Goal: Information Seeking & Learning: Learn about a topic

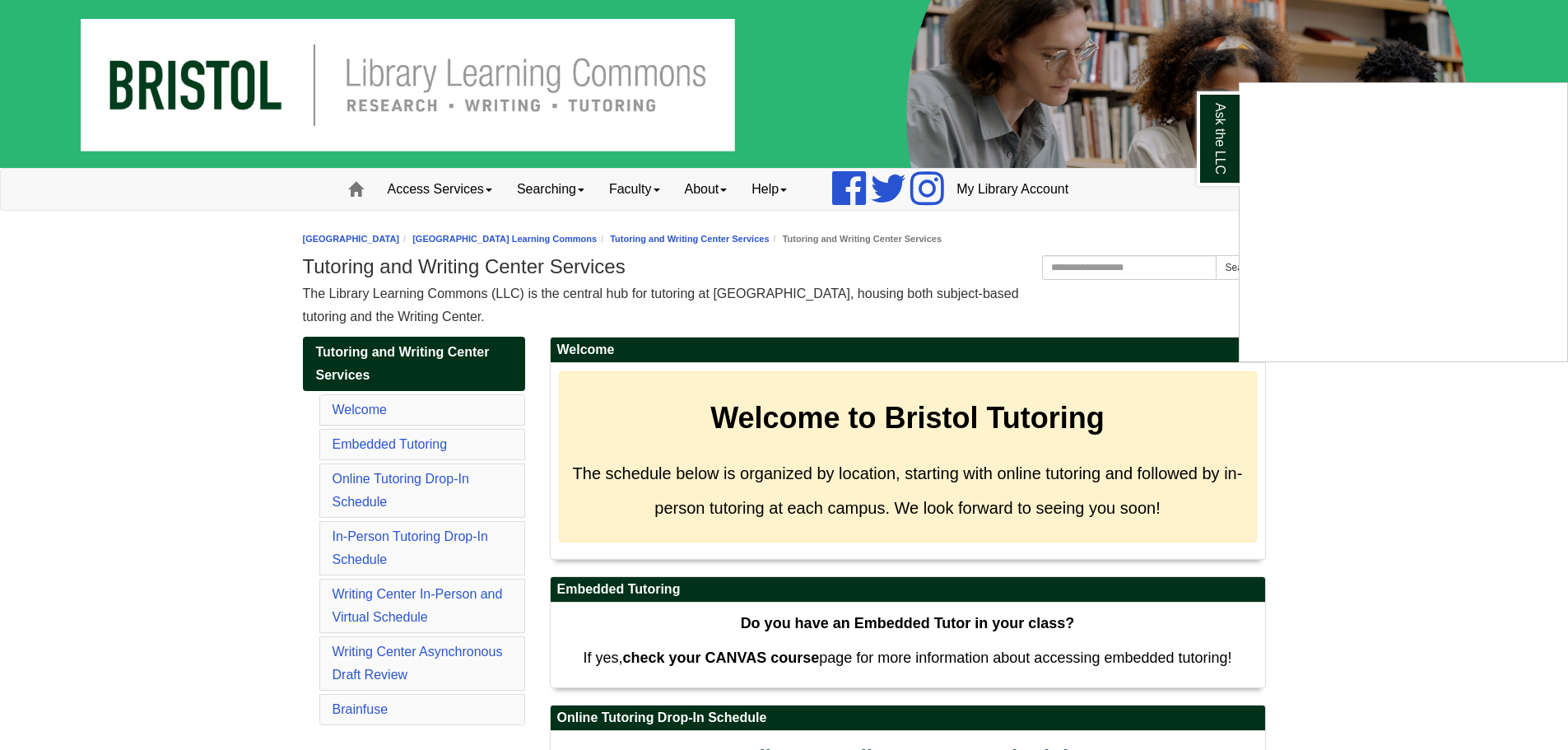
click at [288, 273] on div "Ask the LLC" at bounding box center [784, 375] width 1568 height 750
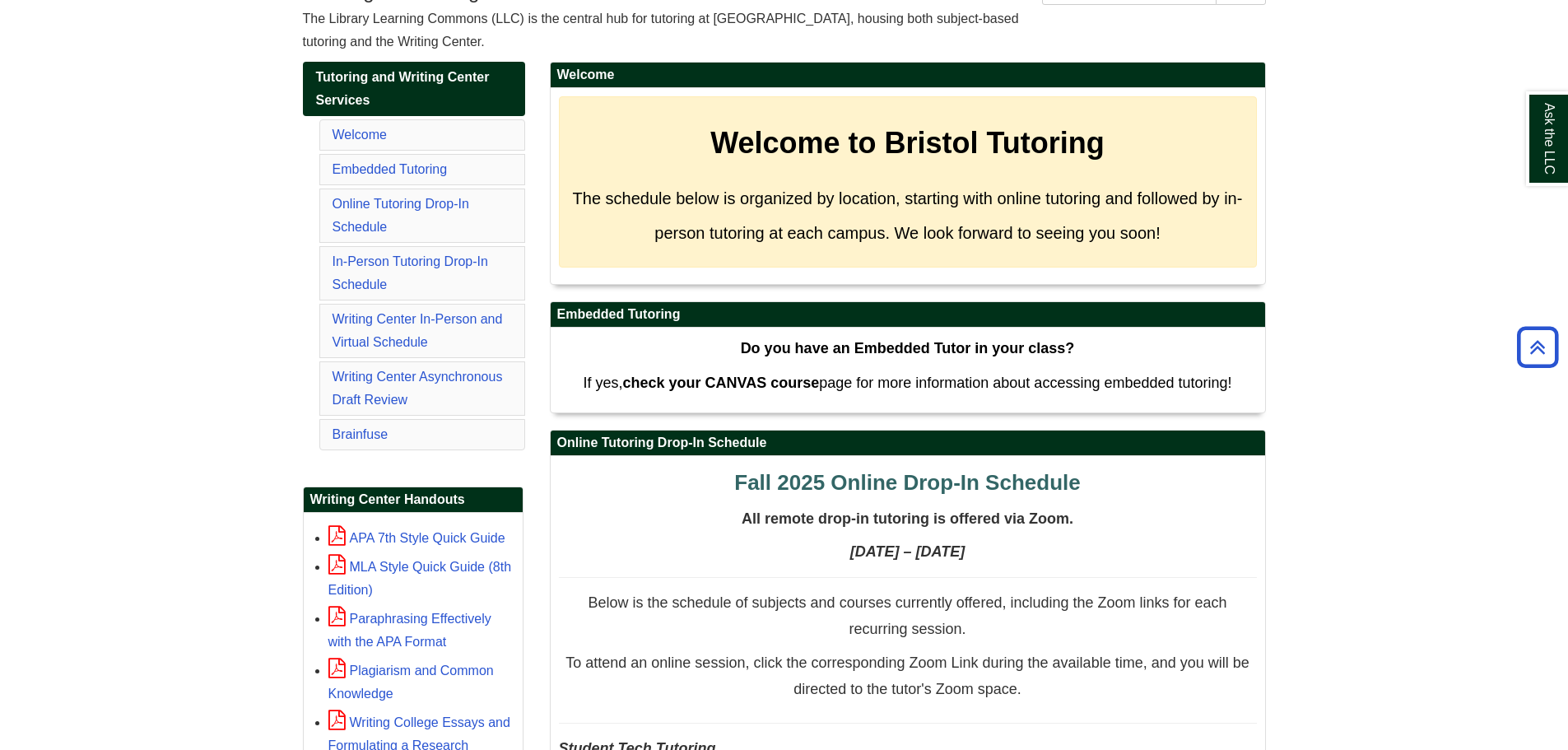
scroll to position [286, 0]
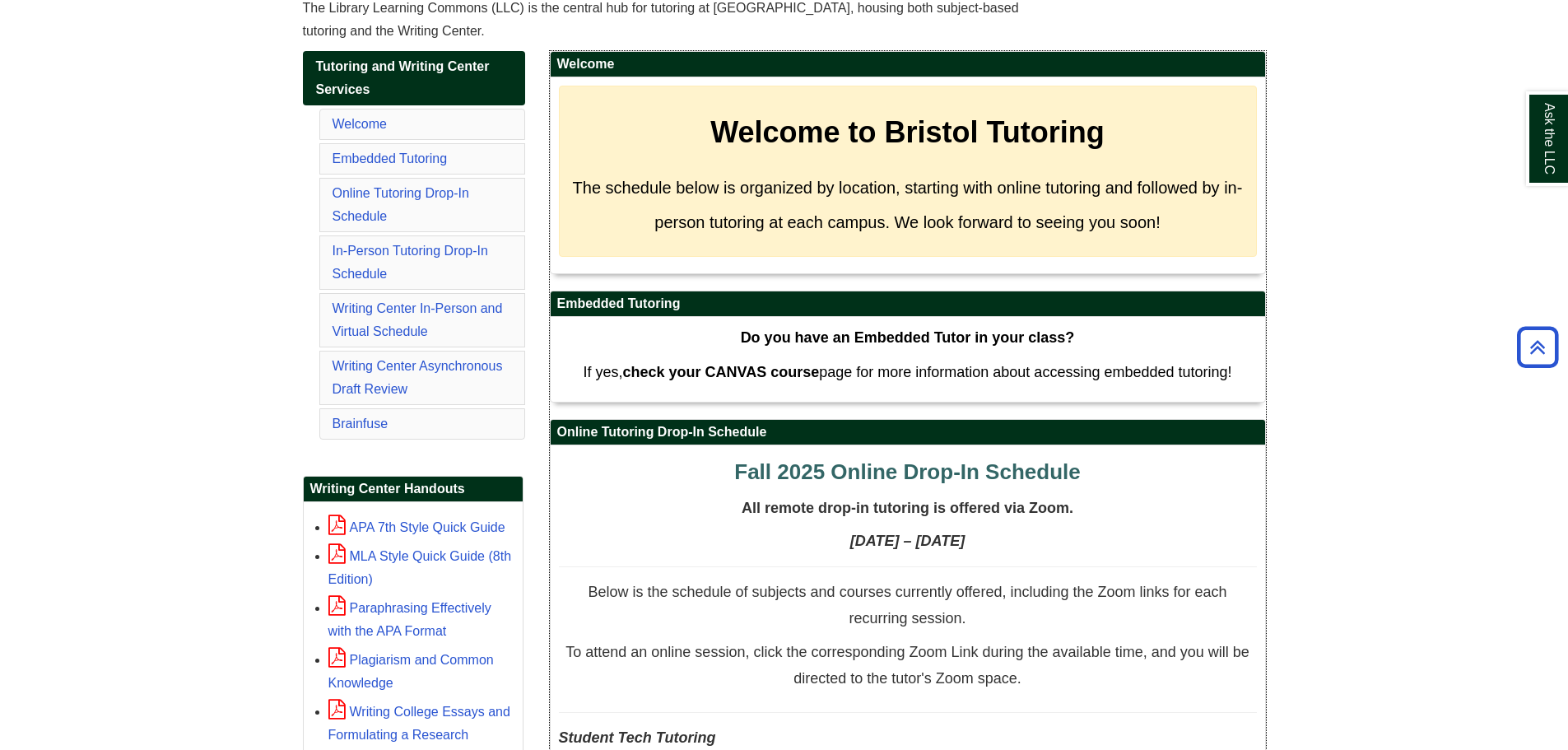
click at [742, 429] on h2 "Online Tutoring Drop-In Schedule" at bounding box center [908, 432] width 715 height 25
click at [1198, 112] on div "Welcome to Bristol Tutoring The schedule below is organized by location, starti…" at bounding box center [908, 171] width 698 height 172
click at [1248, 62] on h2 "Welcome" at bounding box center [908, 64] width 715 height 25
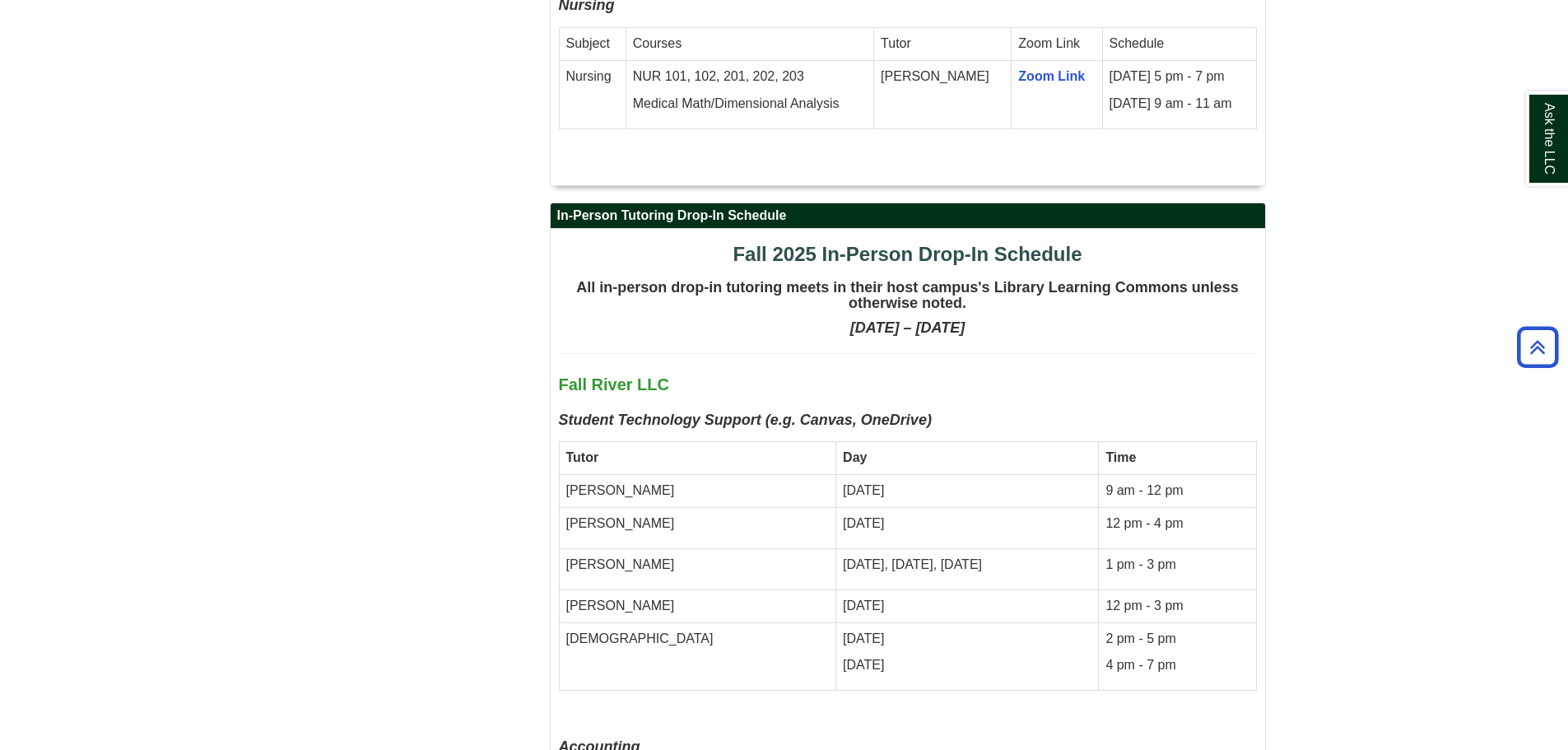
scroll to position [3726, 0]
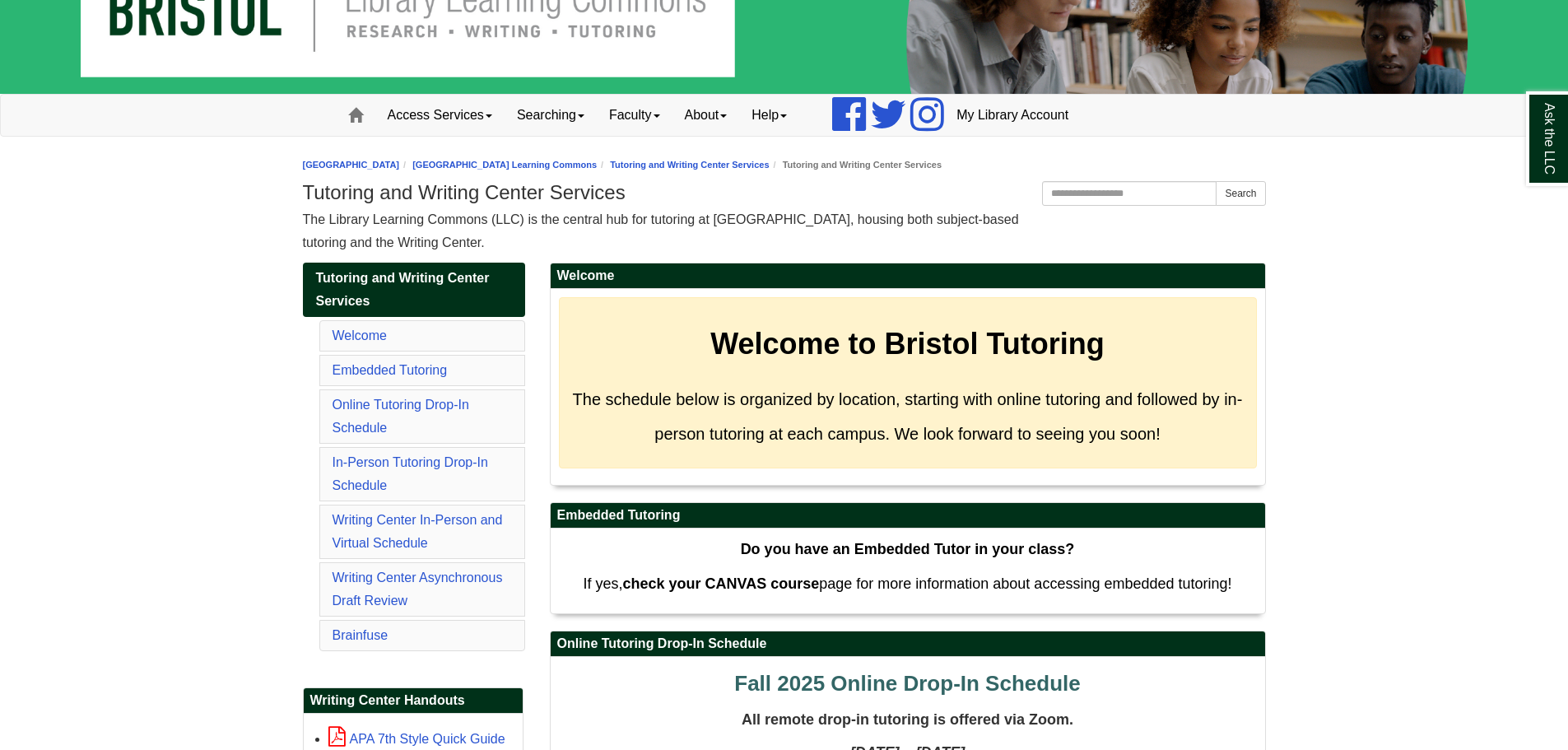
scroll to position [84, 0]
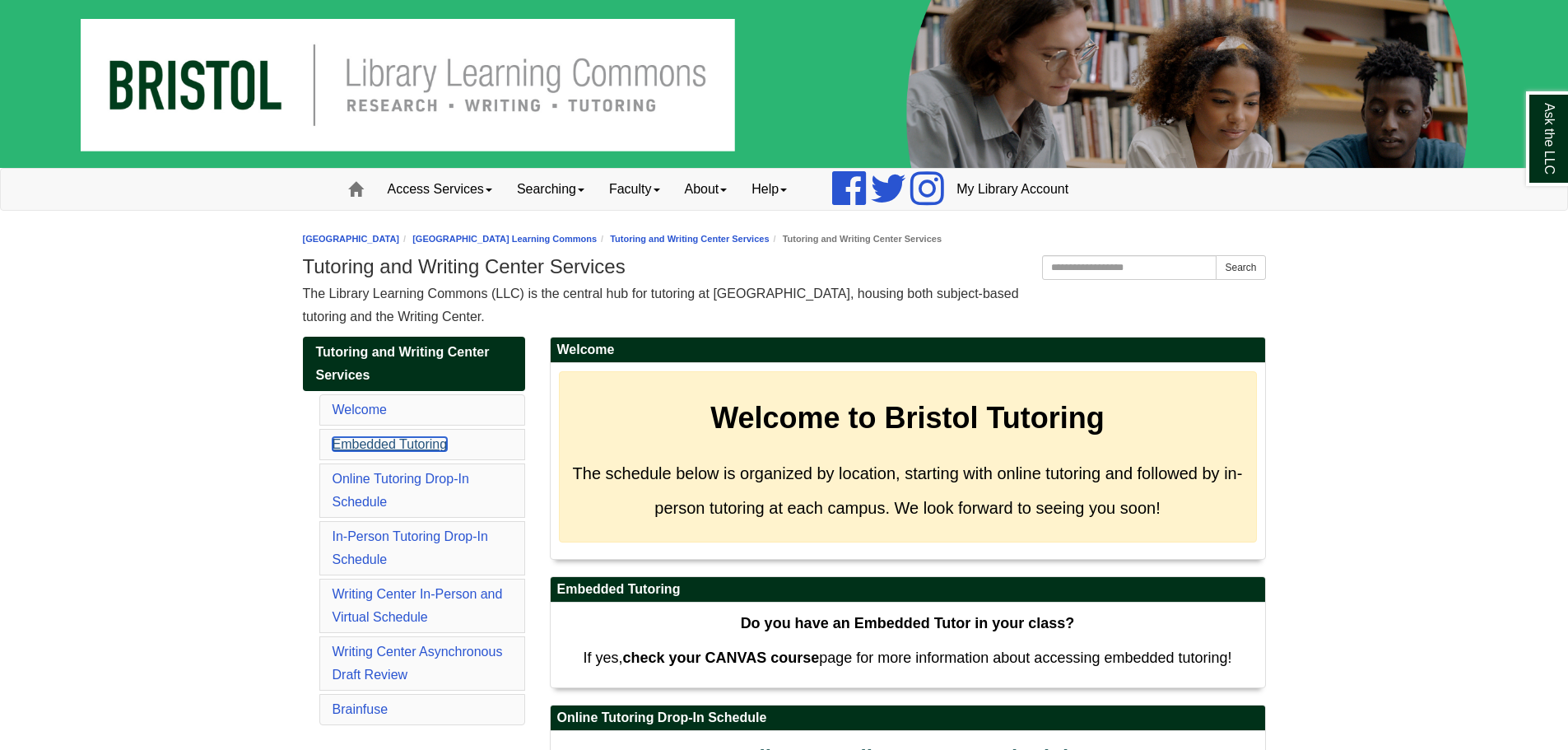
click at [428, 442] on link "Embedded Tutoring" at bounding box center [390, 443] width 115 height 14
click at [1467, 179] on nav "Toggle navigation Home Access Services Access Services Policies Chromebooks Spe…" at bounding box center [784, 189] width 1568 height 43
